Goal: Task Accomplishment & Management: Manage account settings

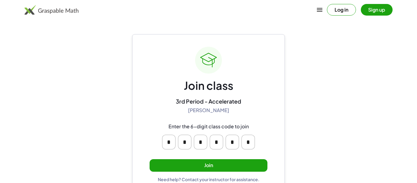
scroll to position [12, 0]
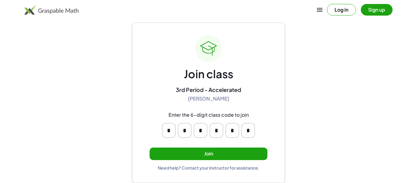
click at [167, 133] on input "*" at bounding box center [168, 130] width 13 height 15
click at [170, 126] on input "*" at bounding box center [168, 130] width 13 height 15
click at [259, 93] on div "Join class 3rd Period - Accelerated [PERSON_NAME] Enter the 6-digit class code …" at bounding box center [209, 102] width 118 height 135
click at [235, 153] on button "Join" at bounding box center [209, 153] width 118 height 13
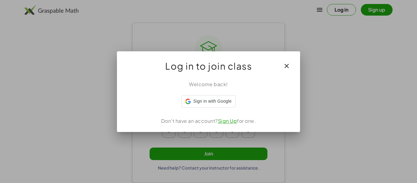
scroll to position [0, 0]
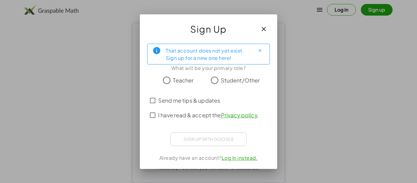
click at [224, 79] on span "Student/Other" at bounding box center [240, 80] width 39 height 8
click at [196, 117] on span "I have read & accept the Privacy policy ." at bounding box center [208, 115] width 101 height 8
click at [197, 117] on span "I have read & accept the Privacy policy ." at bounding box center [208, 115] width 101 height 8
click at [196, 93] on div at bounding box center [208, 91] width 113 height 4
click at [195, 103] on span "Send me tips & updates" at bounding box center [189, 100] width 62 height 8
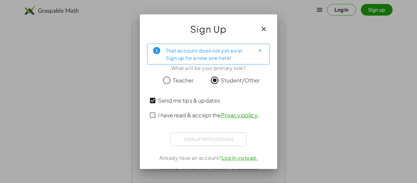
click at [197, 104] on span "Send me tips & updates" at bounding box center [189, 100] width 62 height 8
click at [200, 113] on span "I have read & accept the Privacy policy ." at bounding box center [208, 115] width 101 height 8
click at [200, 104] on span "Send me tips & updates" at bounding box center [189, 100] width 62 height 8
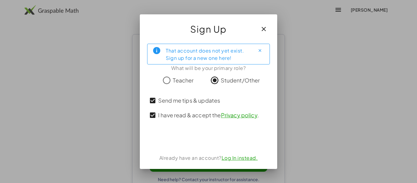
scroll to position [12, 0]
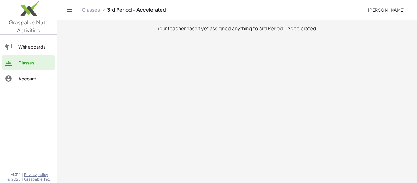
click at [25, 50] on div "Whiteboards" at bounding box center [35, 46] width 34 height 7
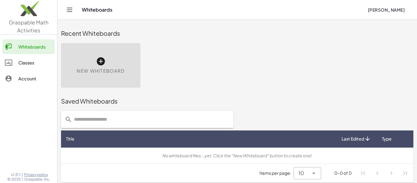
click at [39, 87] on div "Whiteboards Classes Account" at bounding box center [28, 63] width 57 height 53
click at [27, 75] on div "Account" at bounding box center [35, 78] width 34 height 7
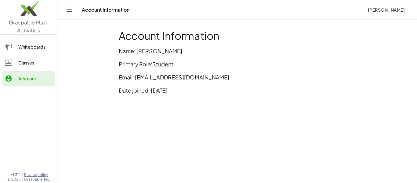
click at [35, 50] on div "Whiteboards" at bounding box center [35, 46] width 34 height 7
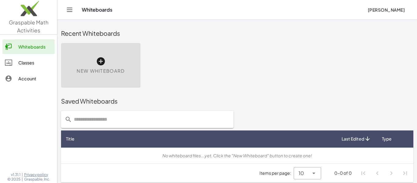
scroll to position [3, 0]
